Goal: Information Seeking & Learning: Learn about a topic

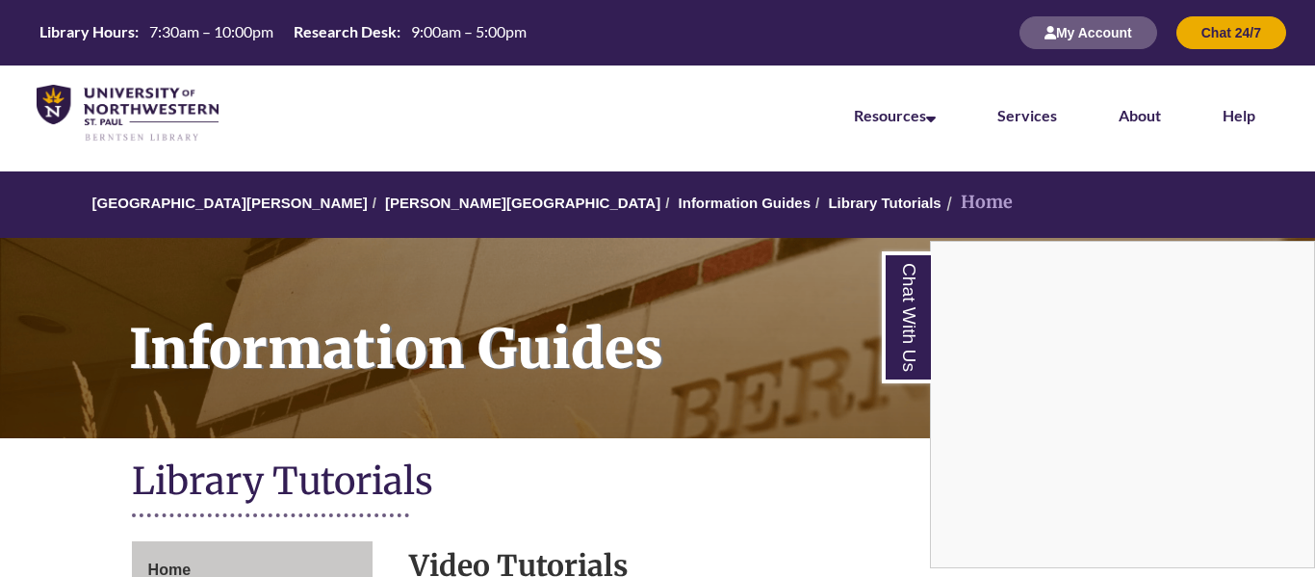
scroll to position [575, 0]
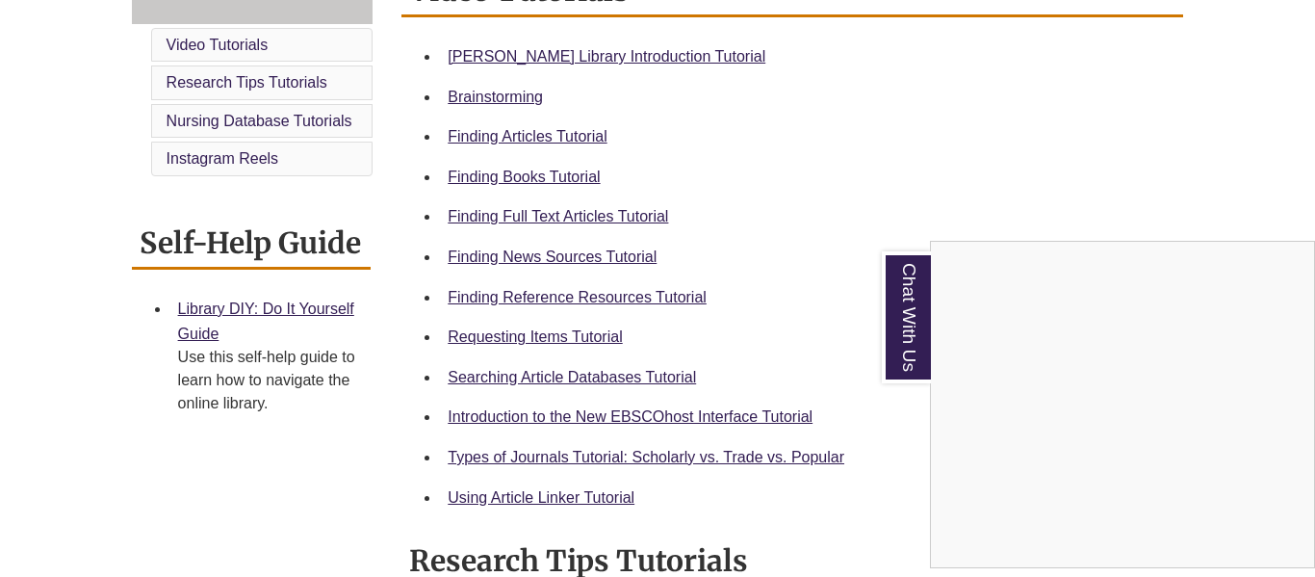
click at [541, 173] on div "Chat With Us" at bounding box center [657, 288] width 1315 height 577
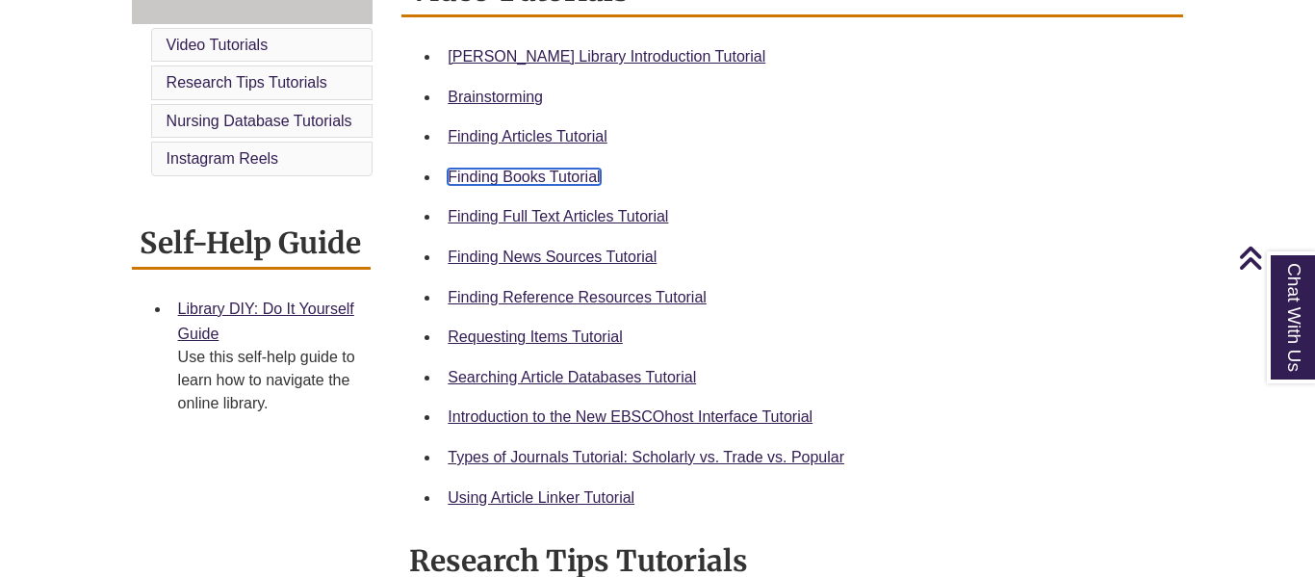
click at [522, 176] on link "Finding Books Tutorial" at bounding box center [524, 176] width 152 height 16
click at [594, 337] on link "Requesting Items Tutorial" at bounding box center [535, 336] width 174 height 16
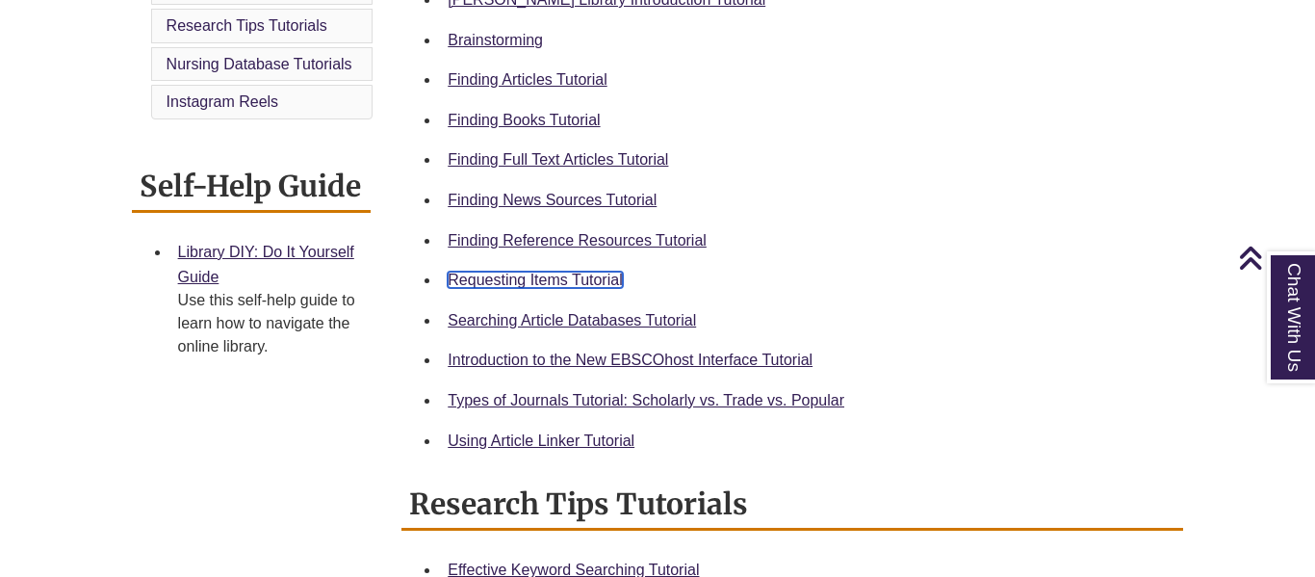
scroll to position [637, 0]
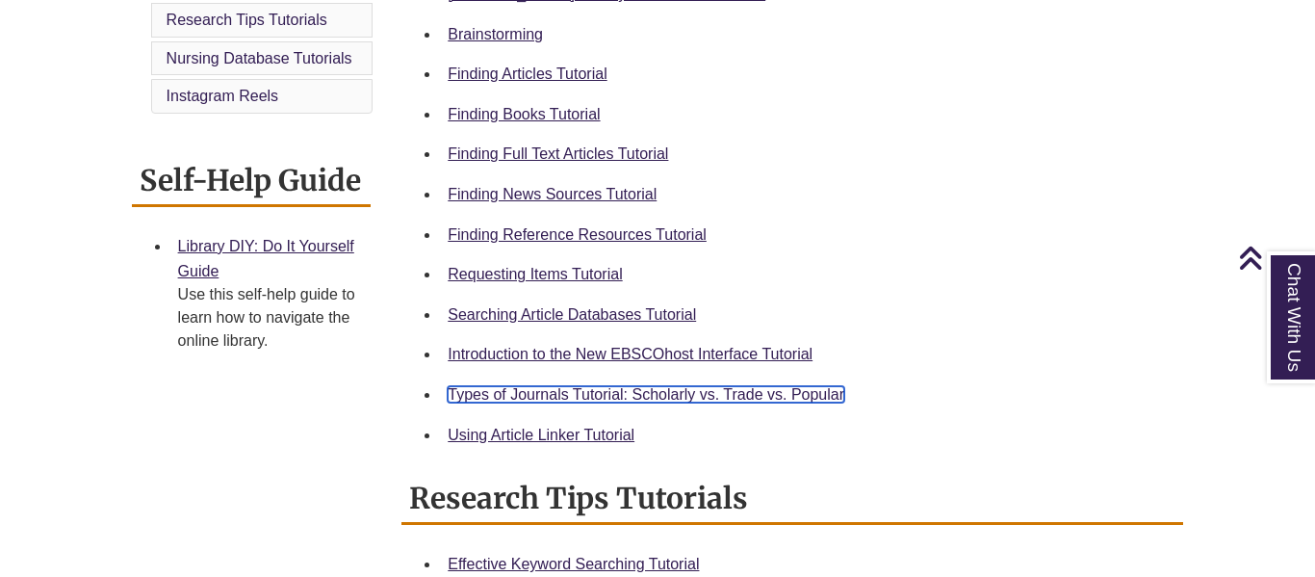
click at [783, 397] on link "Types of Journals Tutorial: Scholarly vs. Trade vs. Popular" at bounding box center [646, 394] width 397 height 16
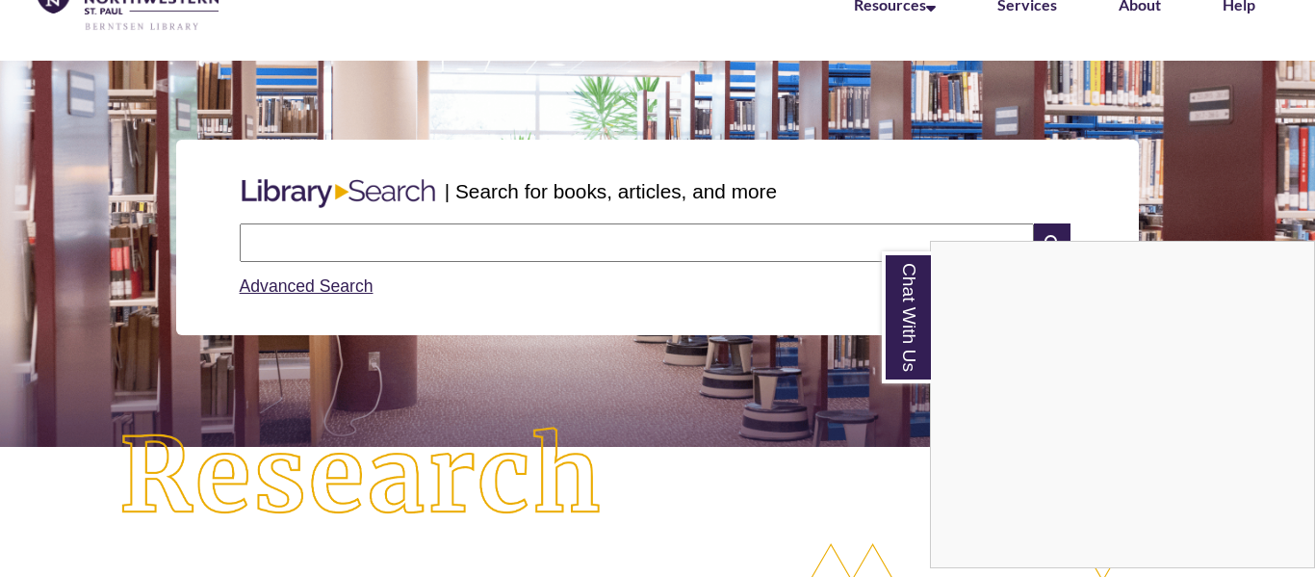
scroll to position [112, 0]
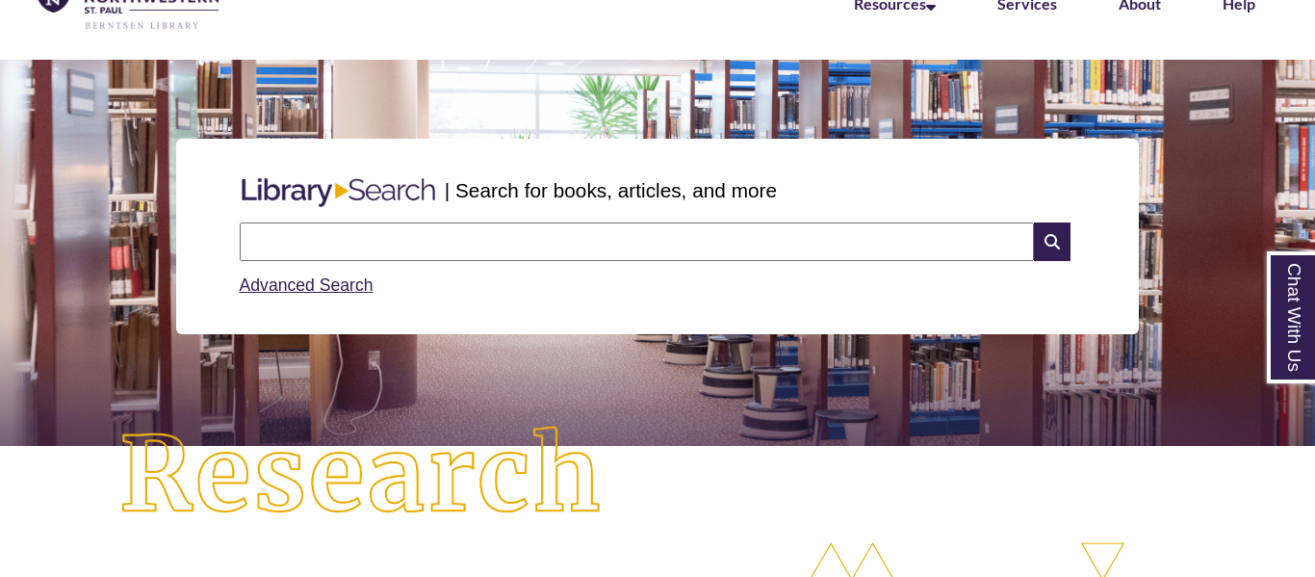
click at [571, 237] on input "text" at bounding box center [637, 241] width 794 height 39
type input "**********"
click at [1057, 243] on icon at bounding box center [1052, 241] width 37 height 39
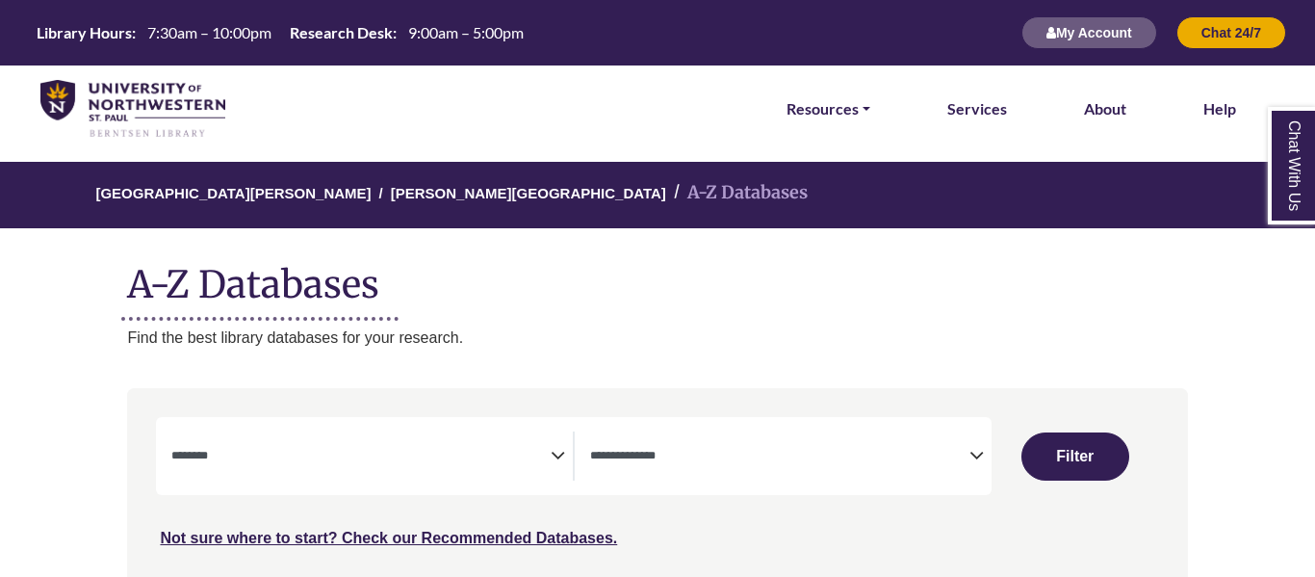
select select "Database Subject Filter"
select select "Database Types Filter"
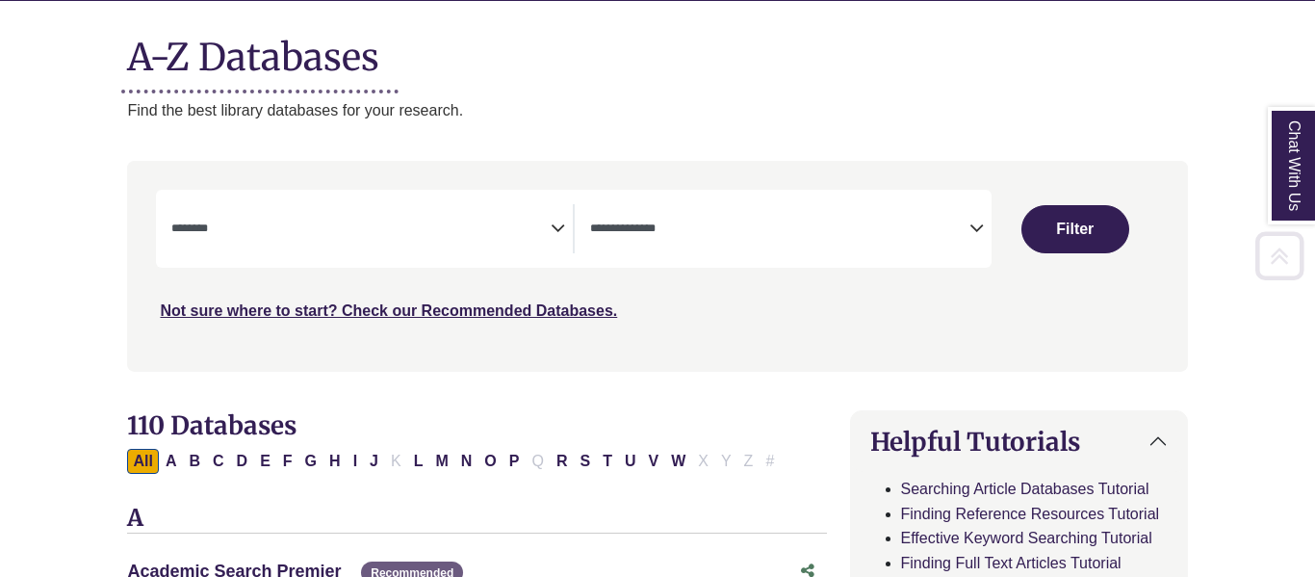
scroll to position [237, 0]
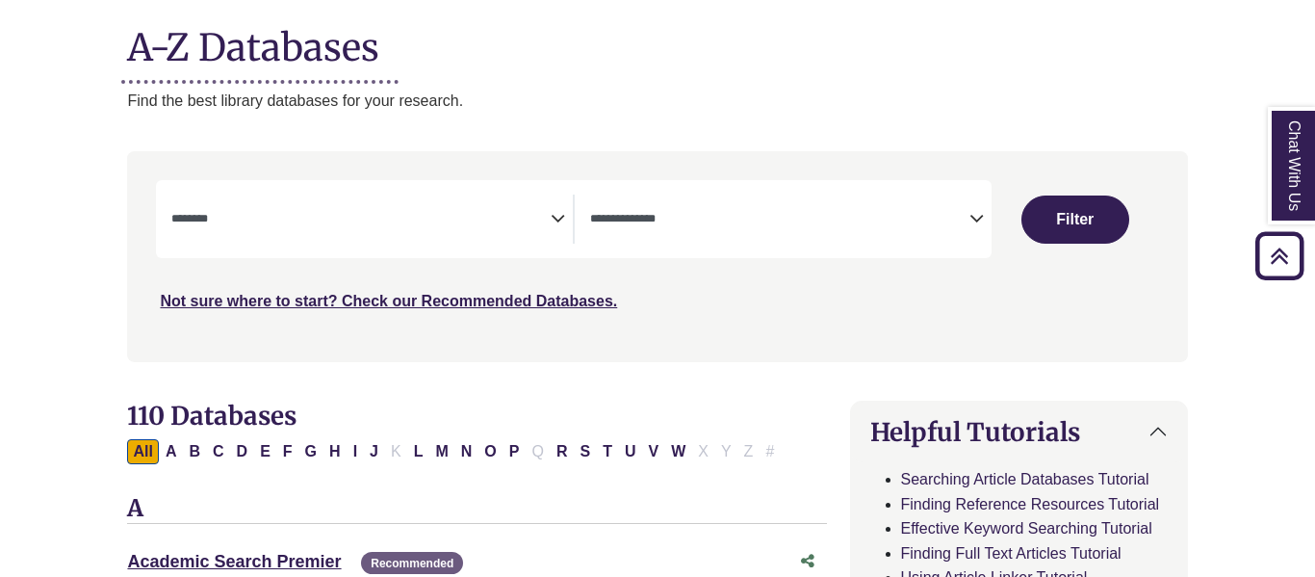
click at [372, 212] on span "Search filters" at bounding box center [360, 216] width 379 height 16
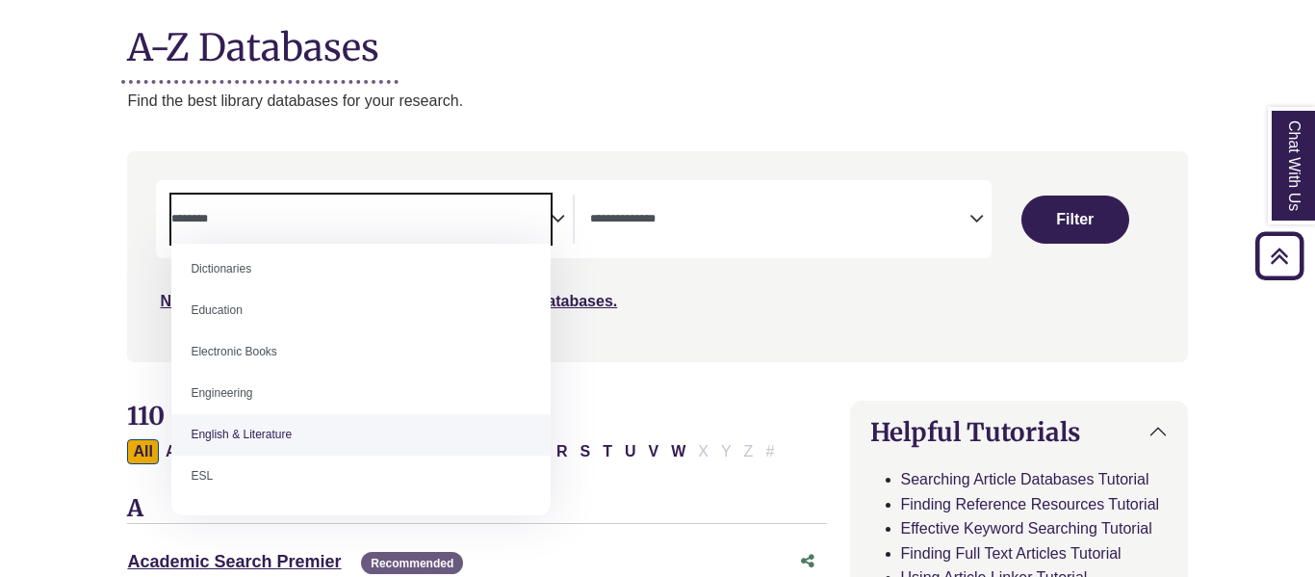
scroll to position [509, 0]
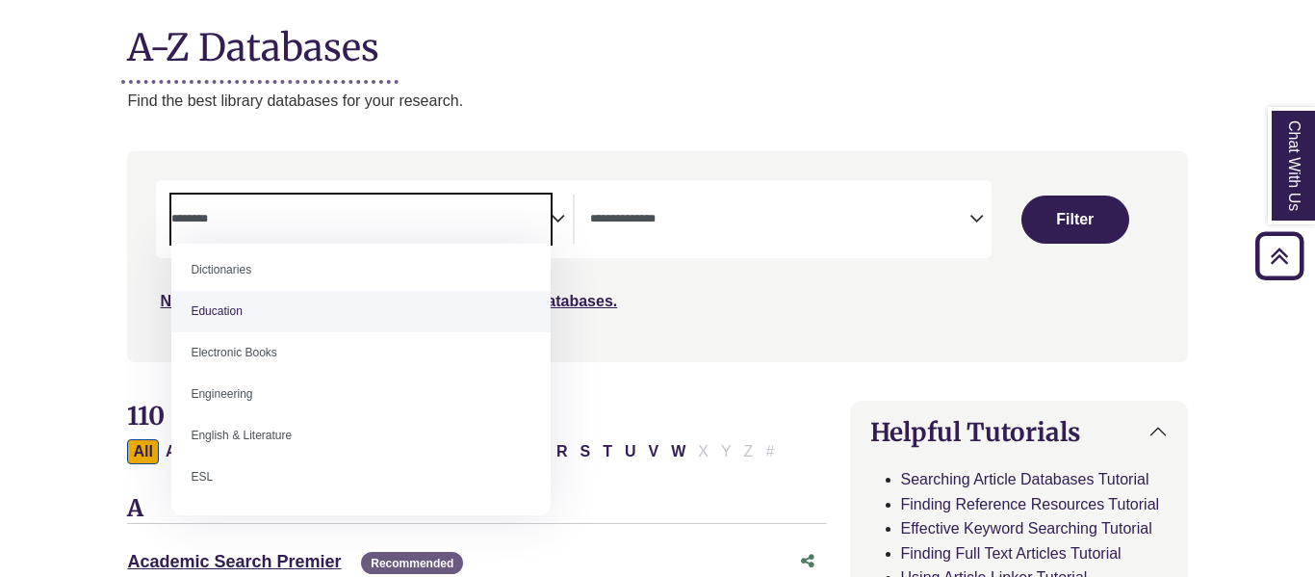
select select "*****"
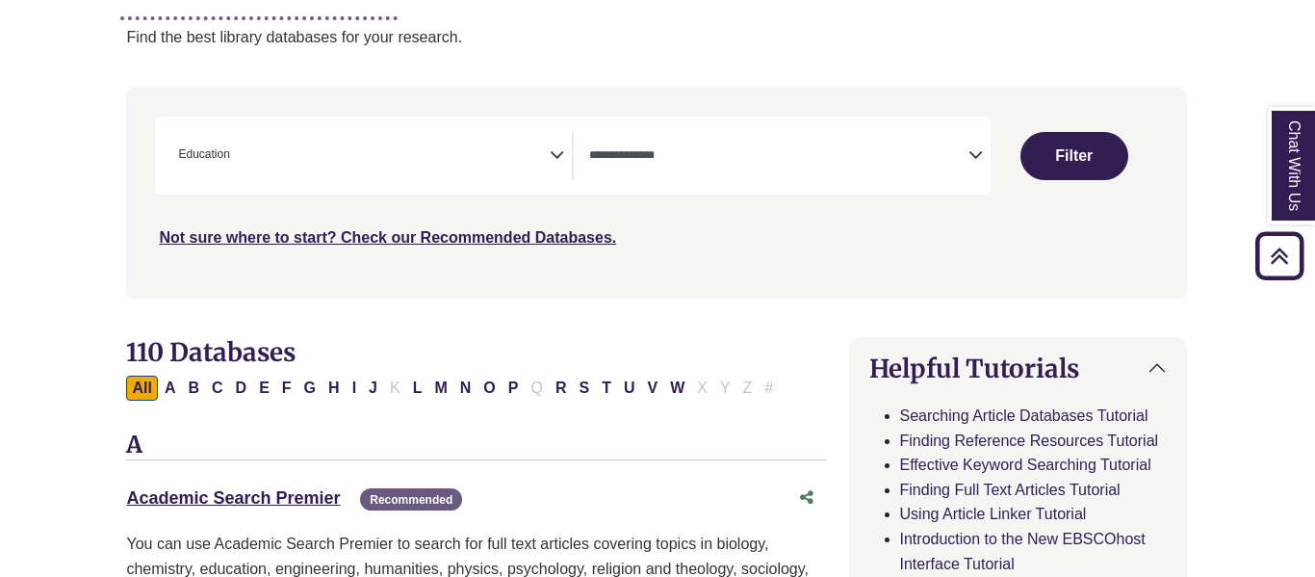
scroll to position [304, 6]
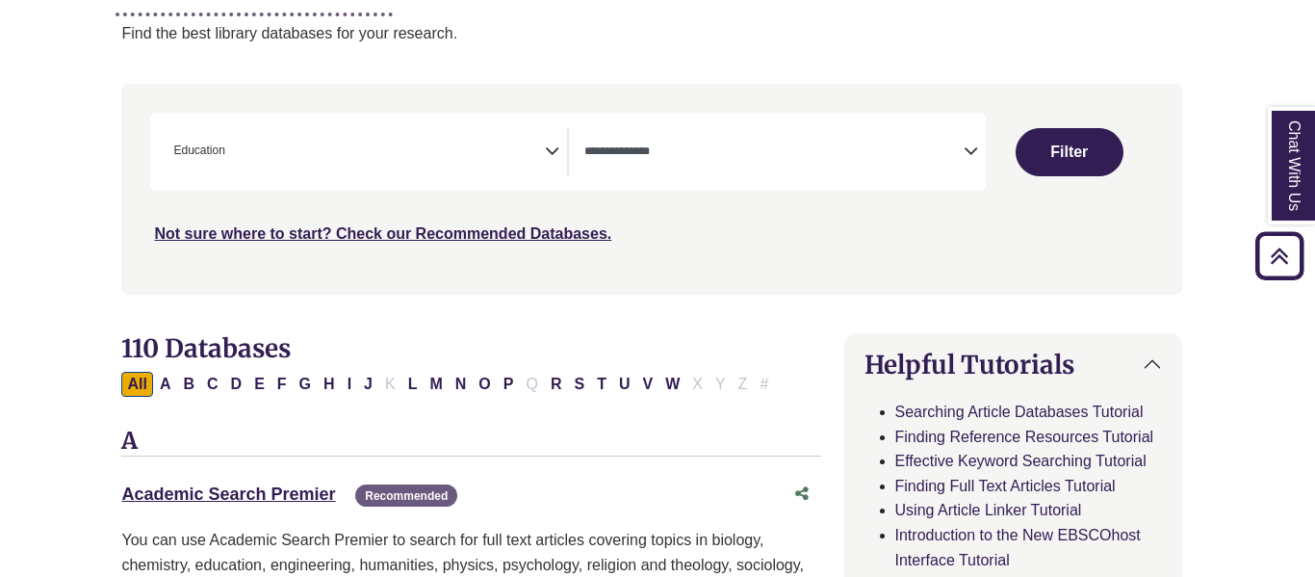
click at [561, 152] on div "**********" at bounding box center [366, 151] width 401 height 49
click at [534, 148] on span "× Education" at bounding box center [355, 151] width 379 height 49
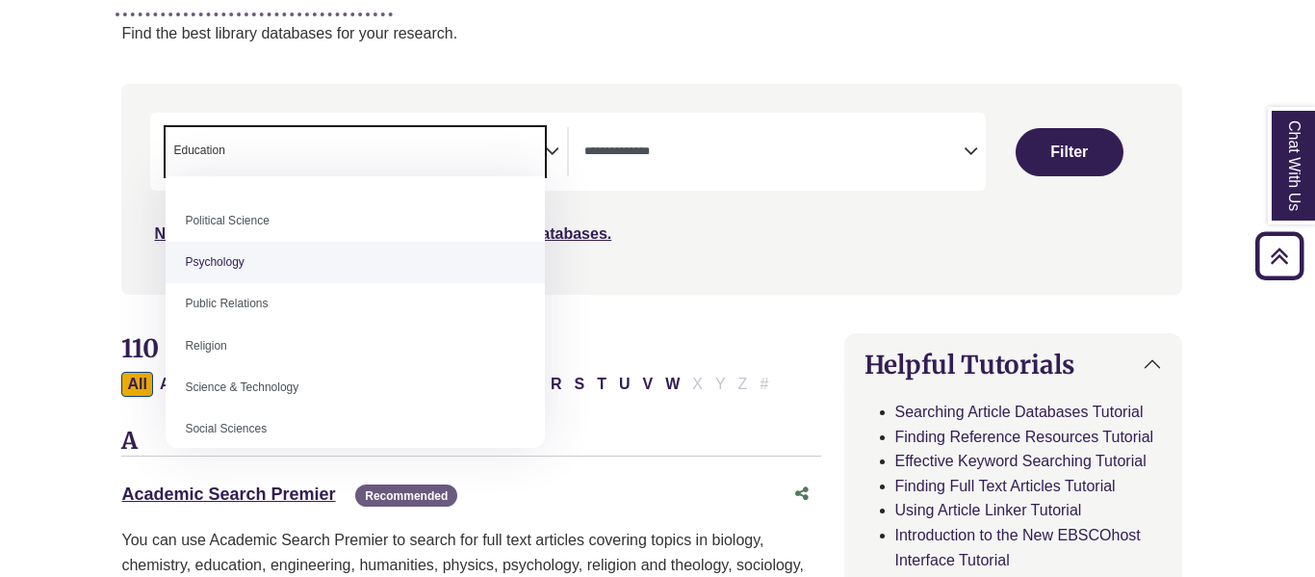
scroll to position [1487, 0]
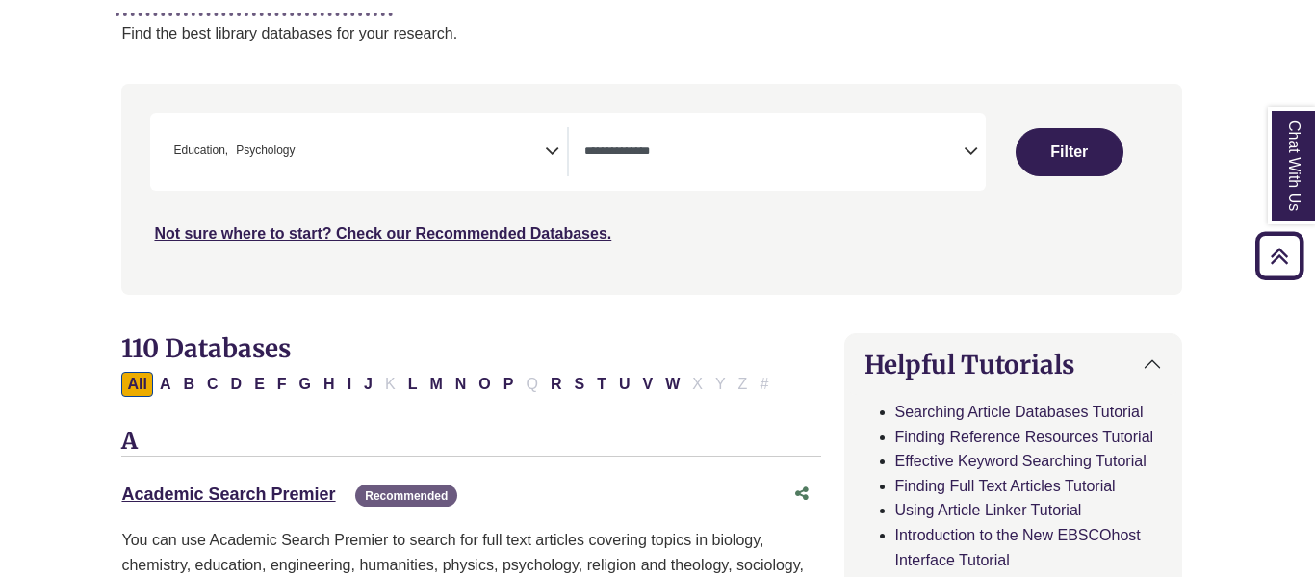
click at [555, 153] on icon "Search filters" at bounding box center [552, 148] width 14 height 29
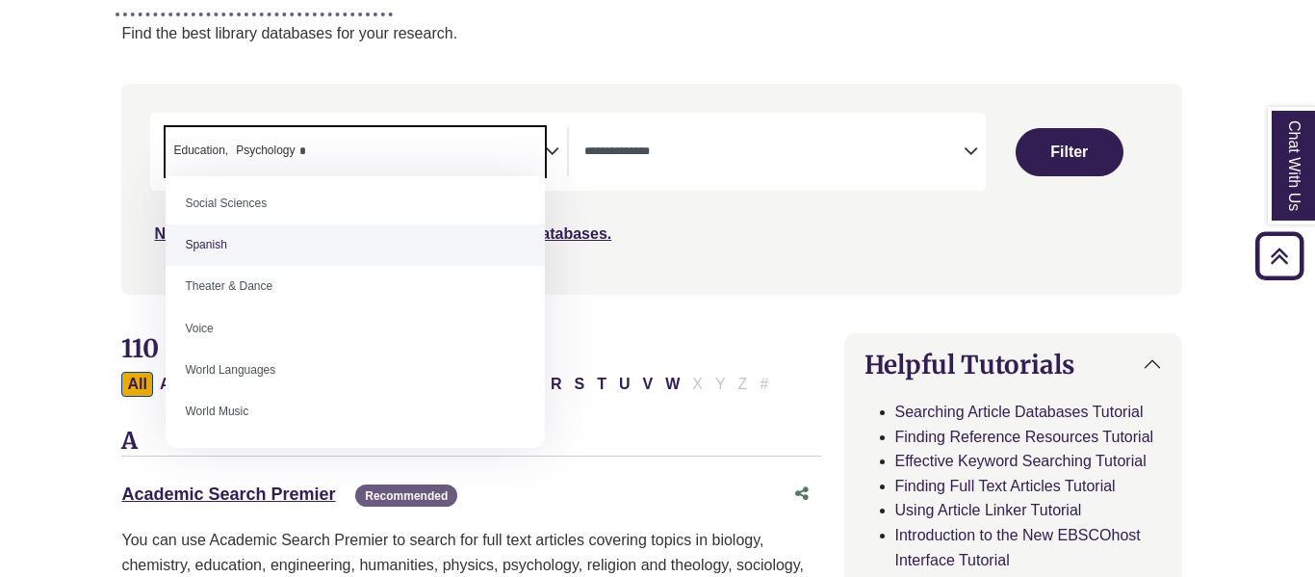
scroll to position [0, 0]
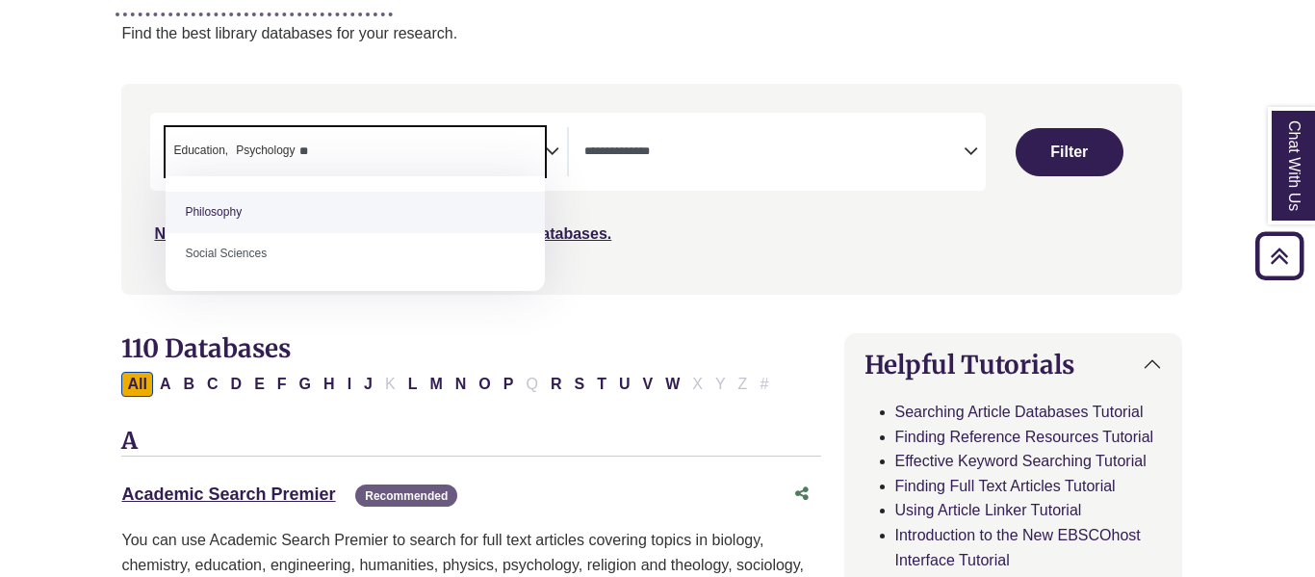
type textarea "*"
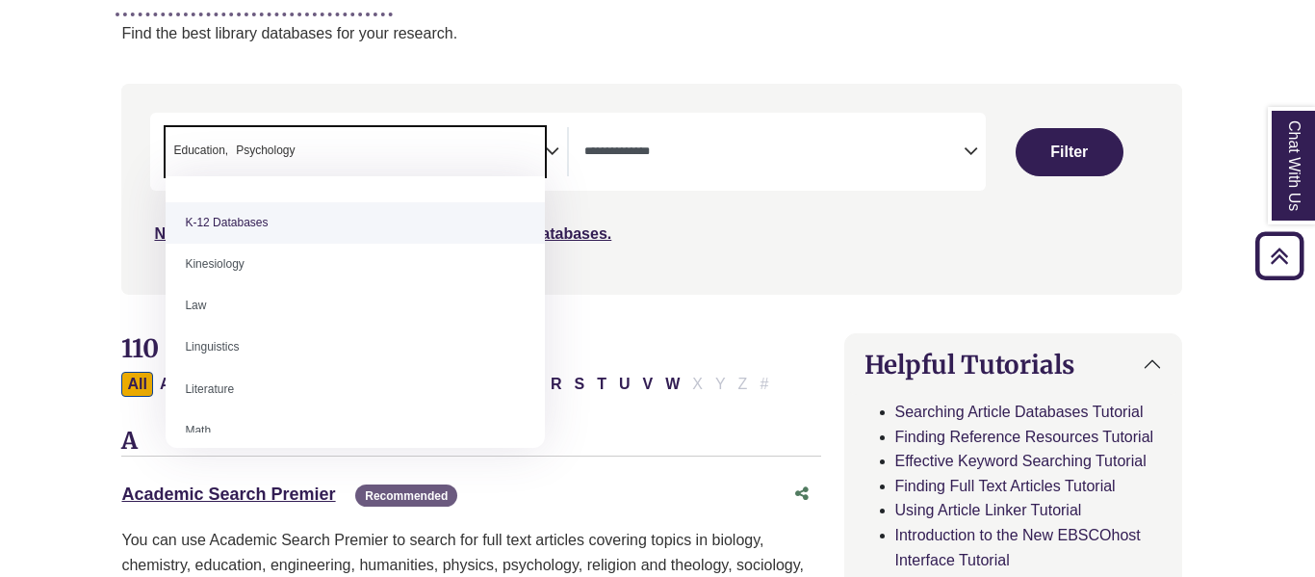
scroll to position [987, 0]
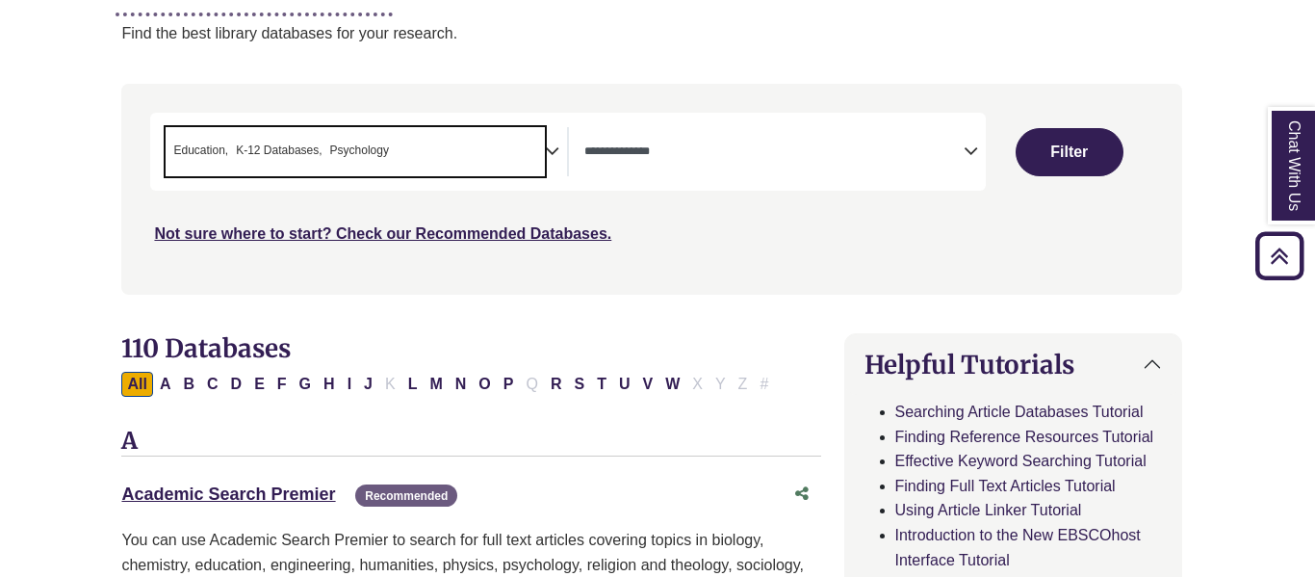
click at [519, 147] on span "× Education × K-12 Databases × Psychology" at bounding box center [355, 151] width 379 height 49
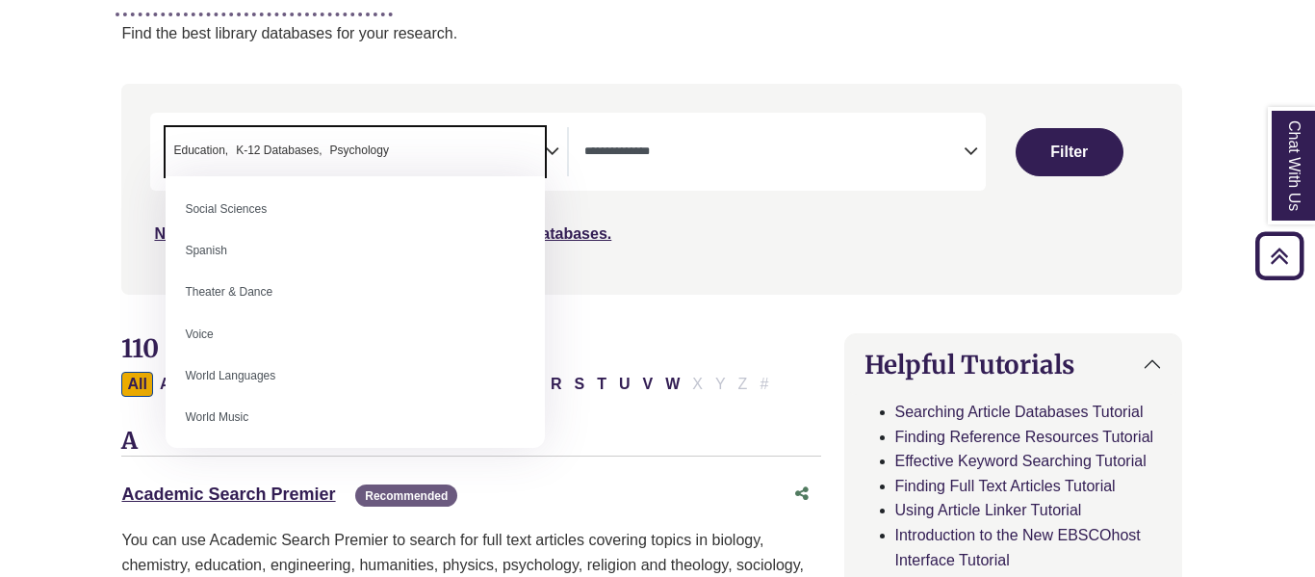
scroll to position [1713, 0]
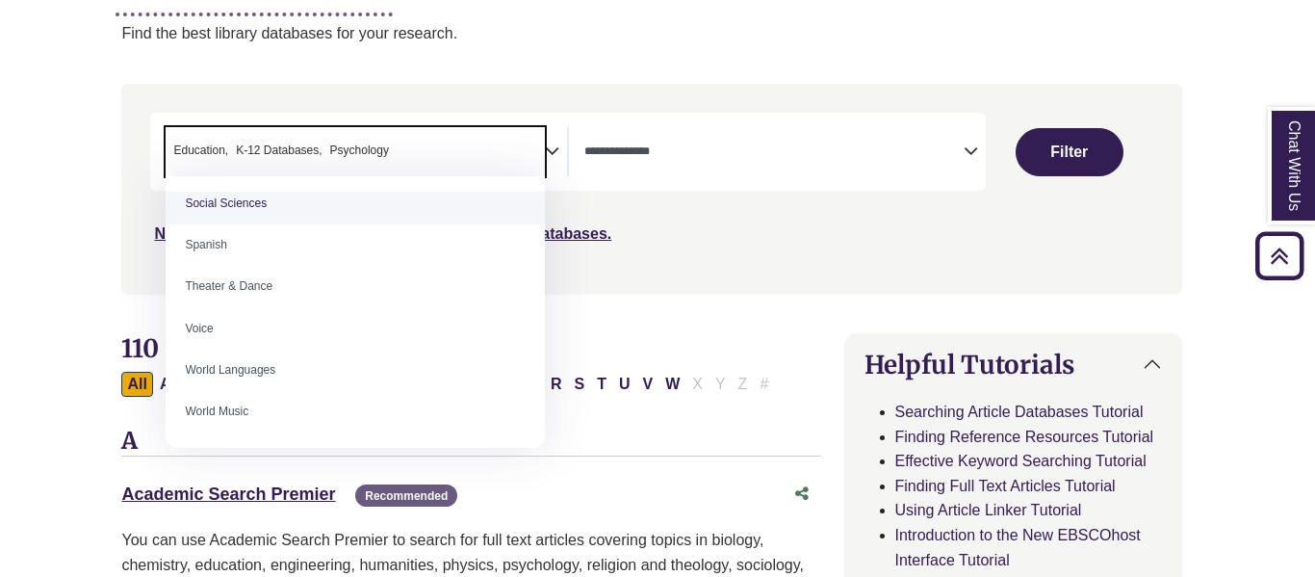
click at [965, 153] on icon "Search filters" at bounding box center [971, 148] width 14 height 29
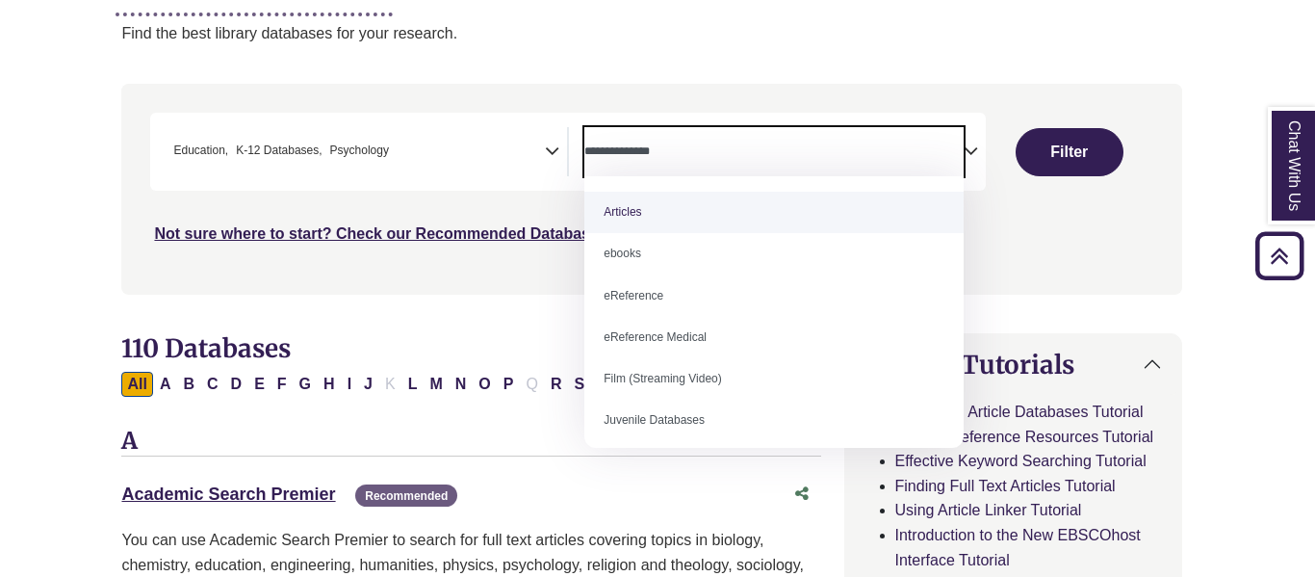
click at [966, 148] on icon "Search filters" at bounding box center [971, 148] width 14 height 29
click at [1032, 216] on div "***" at bounding box center [651, 179] width 1002 height 133
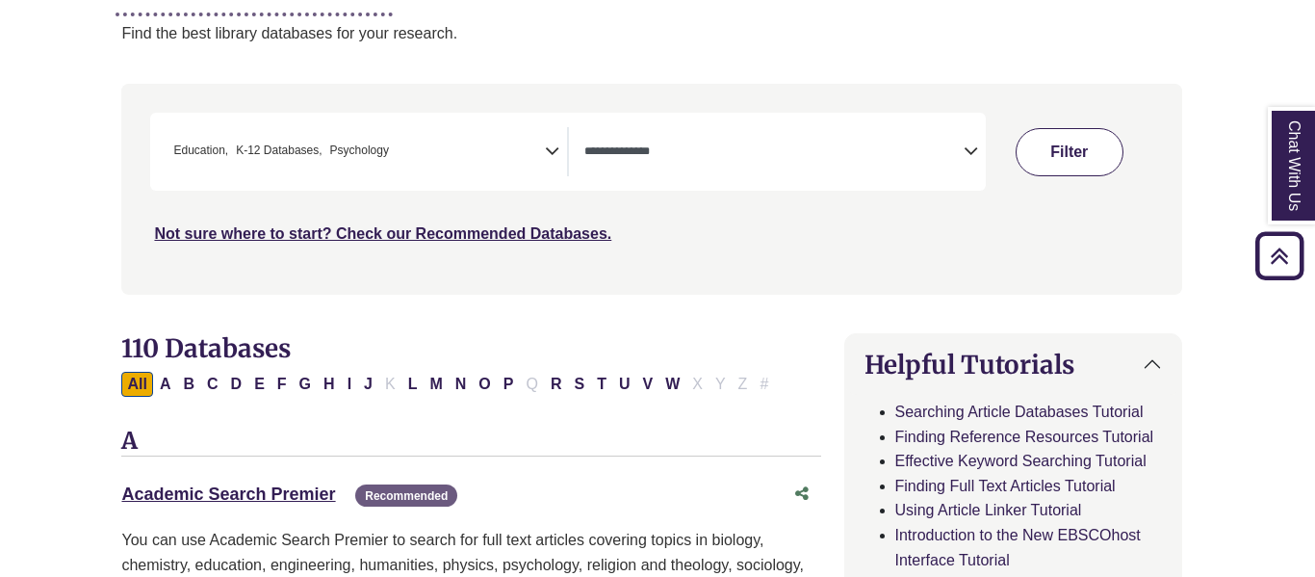
click at [1069, 148] on button "Filter" at bounding box center [1069, 152] width 108 height 48
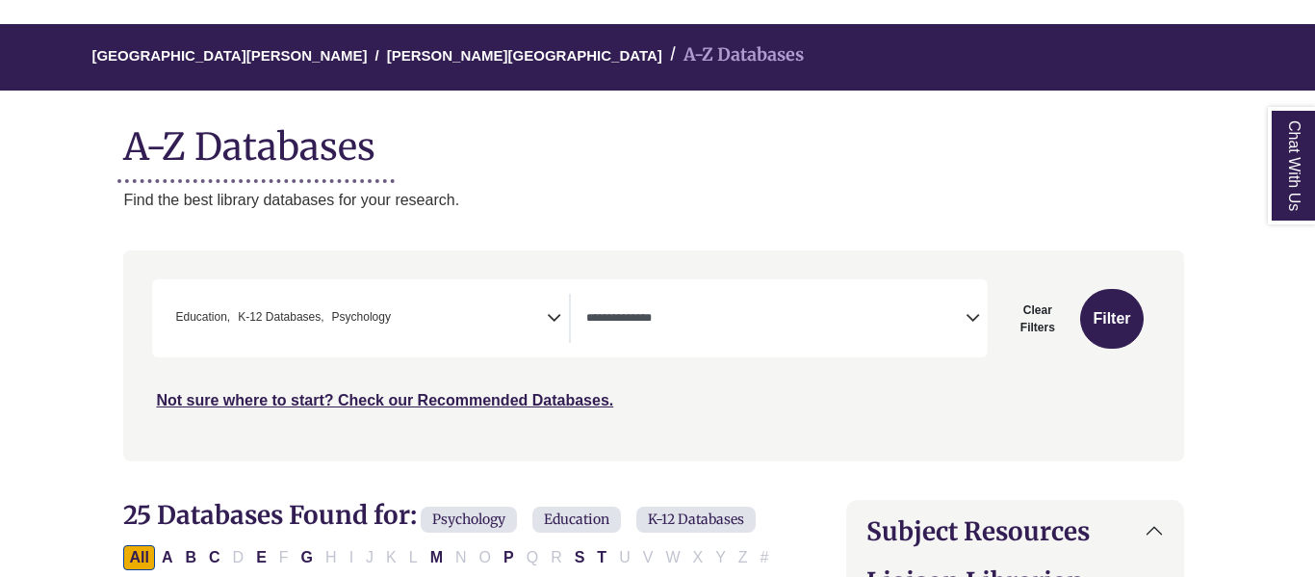
scroll to position [136, 4]
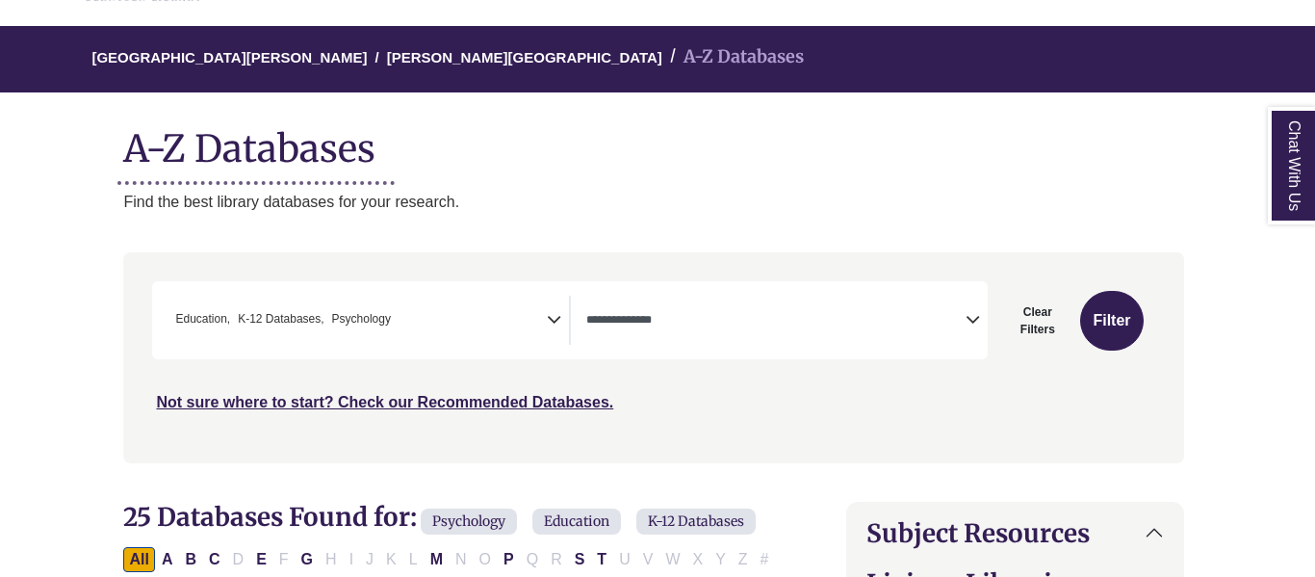
click at [514, 307] on span "× Education × K-12 Databases × Psychology" at bounding box center [356, 320] width 379 height 49
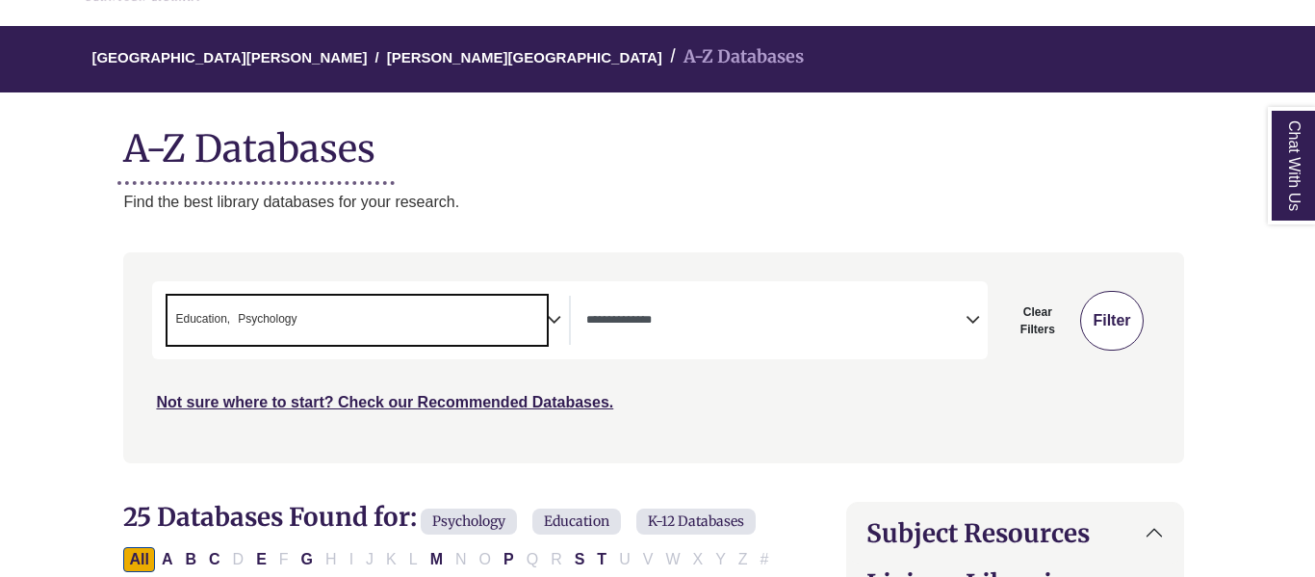
click at [1120, 304] on button "Filter" at bounding box center [1111, 321] width 63 height 60
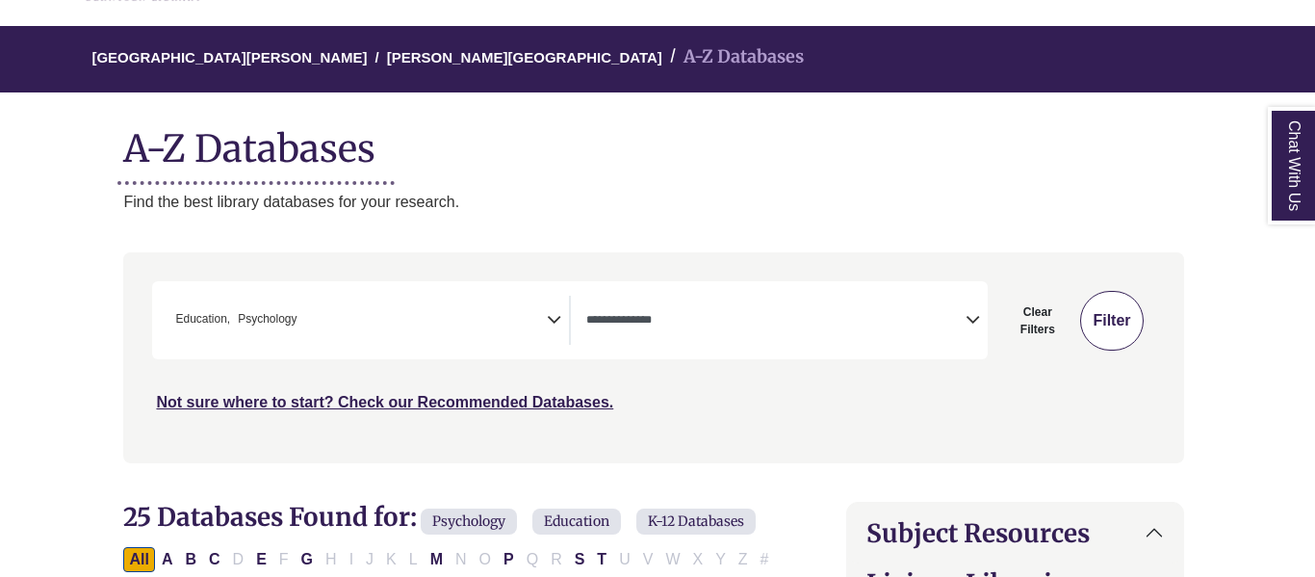
select select "Database Types Filter"
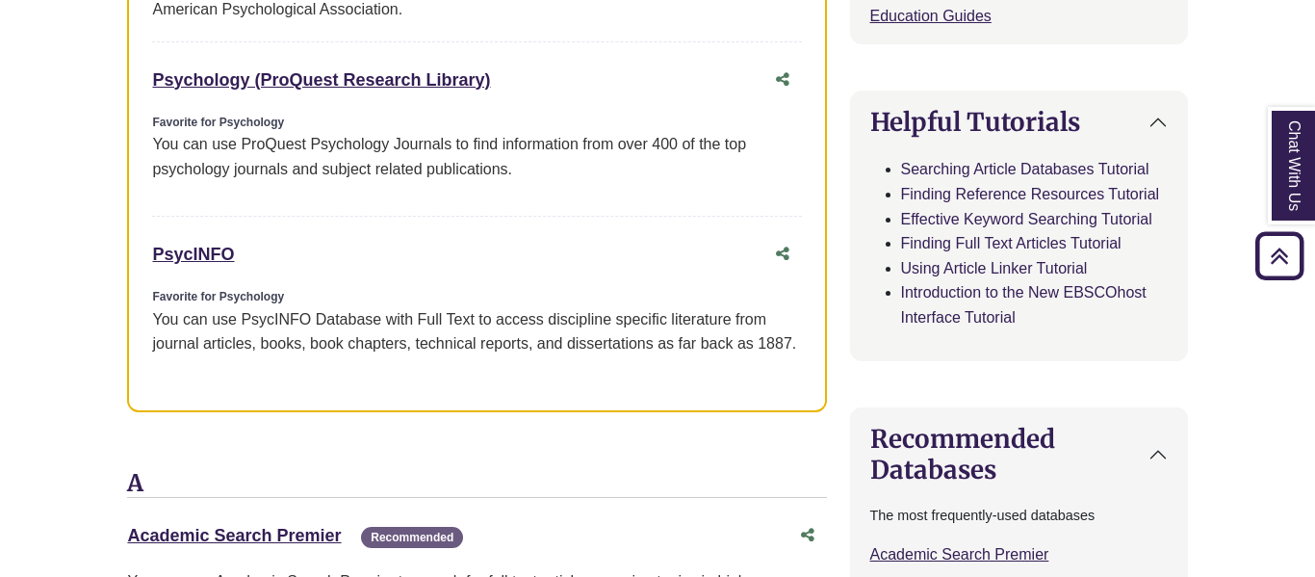
scroll to position [1070, 0]
